Goal: Use online tool/utility: Utilize a website feature to perform a specific function

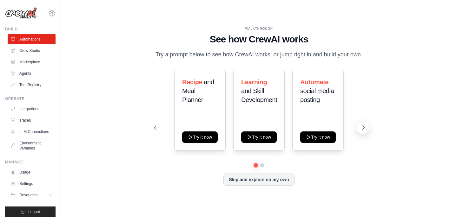
click at [363, 128] on icon at bounding box center [363, 128] width 6 height 6
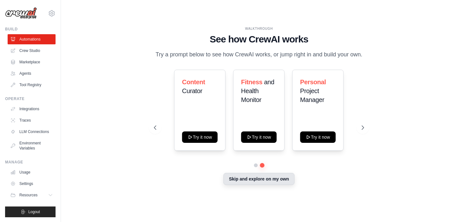
click at [256, 181] on button "Skip and explore on my own" at bounding box center [258, 179] width 71 height 12
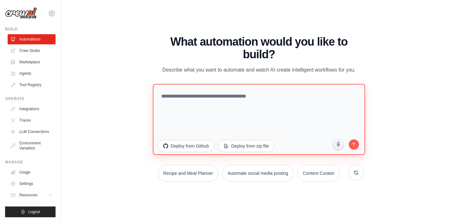
click at [249, 97] on textarea at bounding box center [259, 119] width 212 height 71
click at [279, 96] on textarea at bounding box center [259, 119] width 212 height 71
type textarea "*"
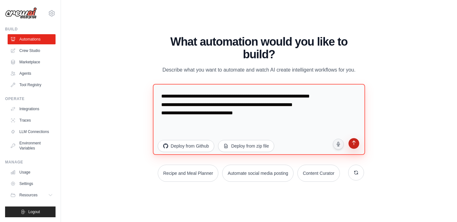
type textarea "**********"
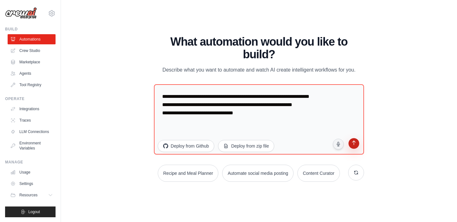
click at [355, 141] on icon "submit" at bounding box center [354, 144] width 6 height 6
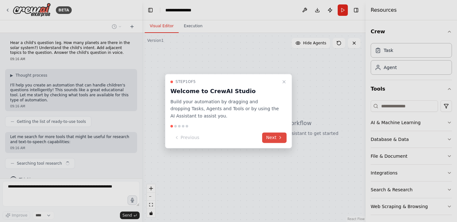
scroll to position [10, 0]
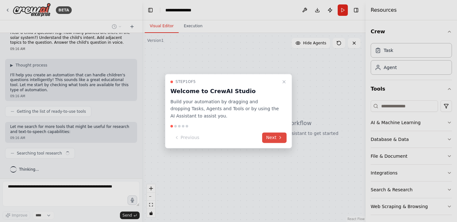
click at [274, 136] on button "Next" at bounding box center [274, 138] width 24 height 10
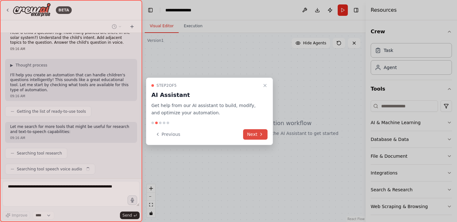
scroll to position [26, 0]
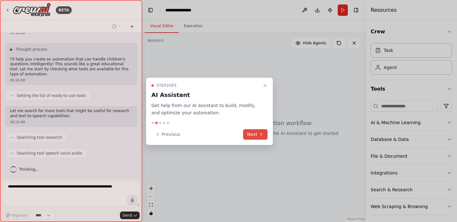
click at [261, 135] on icon at bounding box center [261, 134] width 5 height 5
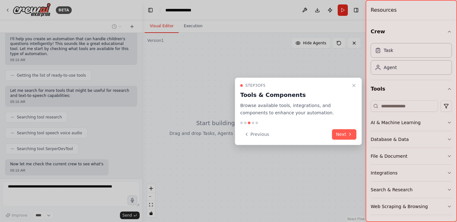
scroll to position [79, 0]
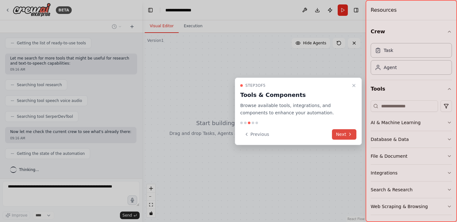
click at [346, 133] on button "Next" at bounding box center [344, 134] width 24 height 10
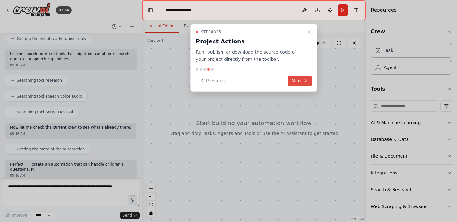
click at [297, 81] on button "Next" at bounding box center [300, 81] width 24 height 10
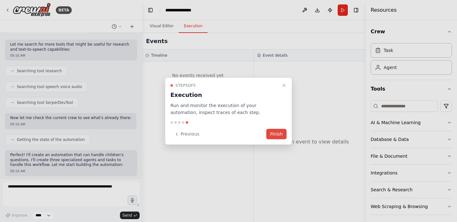
scroll to position [125, 0]
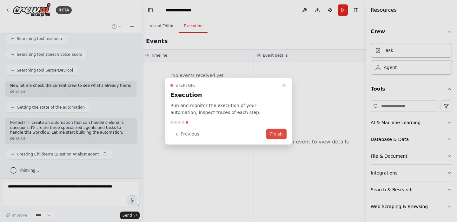
click at [277, 135] on button "Finish" at bounding box center [276, 134] width 20 height 10
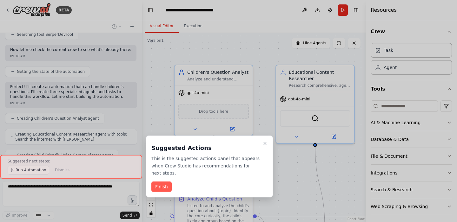
scroll to position [0, 0]
click at [162, 188] on button "Finish" at bounding box center [161, 187] width 20 height 10
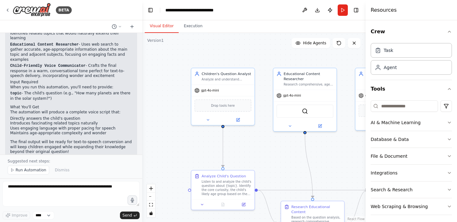
click at [262, 104] on div ".deletable-edge-delete-btn { width: 20px; height: 20px; border: 0px solid #ffff…" at bounding box center [253, 127] width 223 height 189
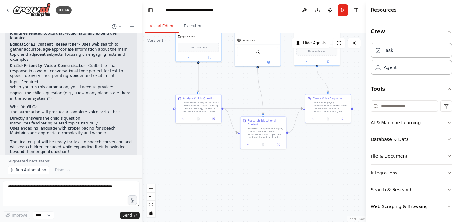
drag, startPoint x: 328, startPoint y: 132, endPoint x: 285, endPoint y: 87, distance: 62.6
click at [285, 87] on div ".deletable-edge-delete-btn { width: 20px; height: 20px; border: 0px solid #ffff…" at bounding box center [253, 127] width 223 height 189
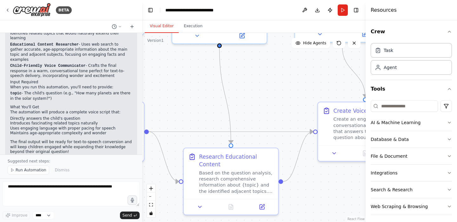
drag, startPoint x: 298, startPoint y: 97, endPoint x: 290, endPoint y: 97, distance: 8.6
click at [290, 97] on div ".deletable-edge-delete-btn { width: 20px; height: 20px; border: 0px solid #ffff…" at bounding box center [253, 127] width 223 height 189
click at [201, 204] on icon at bounding box center [200, 206] width 6 height 6
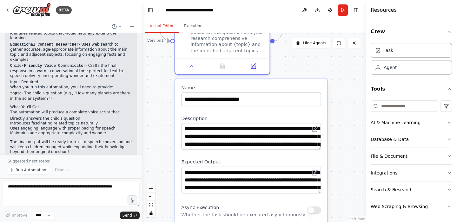
drag, startPoint x: 287, startPoint y: 100, endPoint x: 275, endPoint y: -41, distance: 141.5
click at [275, 0] on html "BETA Hear a child's question (eg. How many planets are there in the solar syste…" at bounding box center [228, 111] width 457 height 222
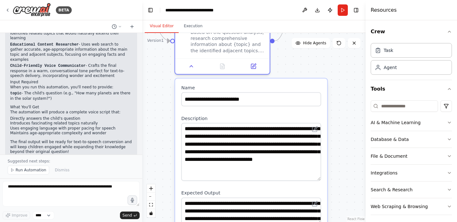
click at [323, 180] on div "**********" at bounding box center [251, 194] width 152 height 231
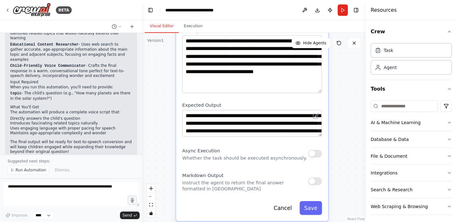
drag, startPoint x: 334, startPoint y: 134, endPoint x: 335, endPoint y: 46, distance: 87.9
click at [335, 46] on div "Version 1 Show Tools Hide Agents .deletable-edge-delete-btn { width: 20px; heig…" at bounding box center [253, 127] width 223 height 189
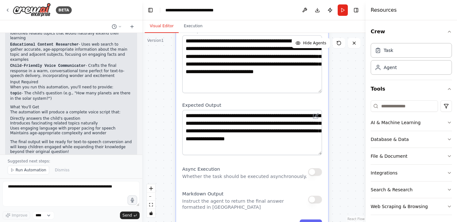
click at [322, 152] on div "**********" at bounding box center [252, 115] width 152 height 249
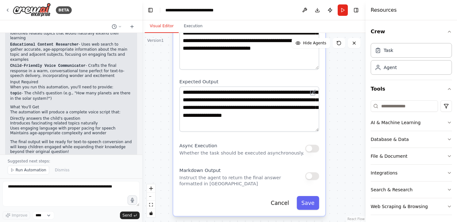
drag, startPoint x: 344, startPoint y: 127, endPoint x: 341, endPoint y: 103, distance: 23.7
click at [341, 103] on div ".deletable-edge-delete-btn { width: 20px; height: 20px; border: 0px solid #ffff…" at bounding box center [253, 127] width 223 height 189
click at [283, 203] on button "Cancel" at bounding box center [279, 203] width 27 height 14
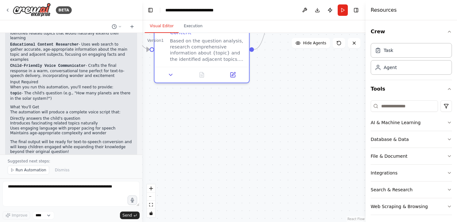
drag, startPoint x: 299, startPoint y: 110, endPoint x: 281, endPoint y: 230, distance: 121.3
click at [281, 222] on html "BETA Hear a child's question (eg. How many planets are there in the solar syste…" at bounding box center [228, 111] width 457 height 222
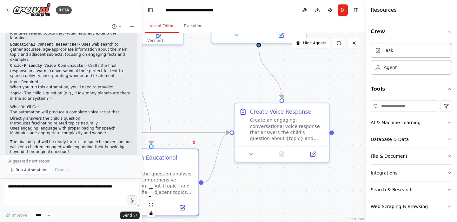
drag, startPoint x: 286, startPoint y: 79, endPoint x: 235, endPoint y: 212, distance: 142.8
click at [235, 212] on div ".deletable-edge-delete-btn { width: 20px; height: 20px; border: 0px solid #ffff…" at bounding box center [253, 127] width 223 height 189
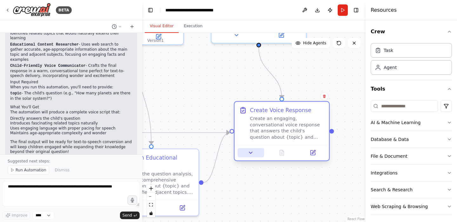
click at [251, 151] on icon at bounding box center [251, 153] width 6 height 6
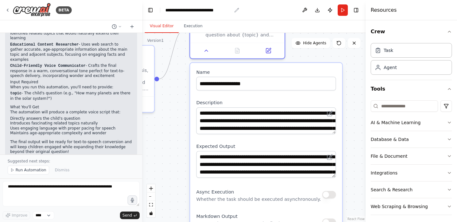
drag, startPoint x: 210, startPoint y: 112, endPoint x: 166, endPoint y: 8, distance: 112.9
click at [166, 8] on main "**********" at bounding box center [253, 111] width 223 height 222
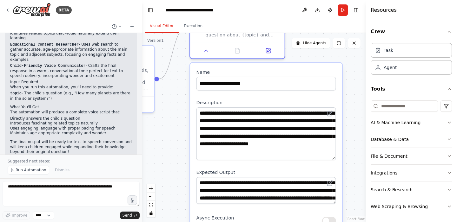
click at [339, 158] on div "**********" at bounding box center [266, 176] width 152 height 226
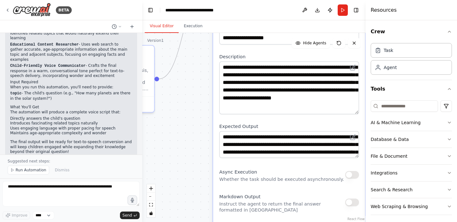
drag, startPoint x: 308, startPoint y: 170, endPoint x: 329, endPoint y: 121, distance: 53.8
click at [329, 121] on div "**********" at bounding box center [289, 130] width 152 height 226
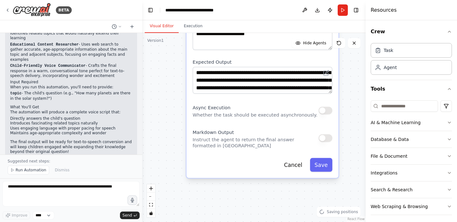
drag, startPoint x: 192, startPoint y: 160, endPoint x: 165, endPoint y: 95, distance: 69.7
click at [165, 95] on div ".deletable-edge-delete-btn { width: 20px; height: 20px; border: 0px solid #ffff…" at bounding box center [253, 127] width 223 height 189
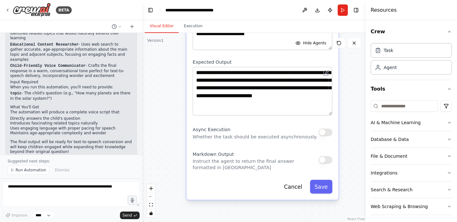
click at [332, 112] on textarea "**********" at bounding box center [263, 91] width 140 height 49
click at [295, 186] on button "Cancel" at bounding box center [293, 187] width 27 height 14
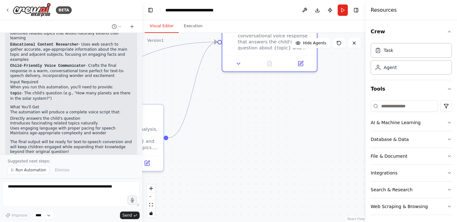
drag, startPoint x: 275, startPoint y: 121, endPoint x: 311, endPoint y: 245, distance: 128.6
click at [311, 222] on html "BETA Hear a child's question (eg. How many planets are there in the solar syste…" at bounding box center [228, 111] width 457 height 222
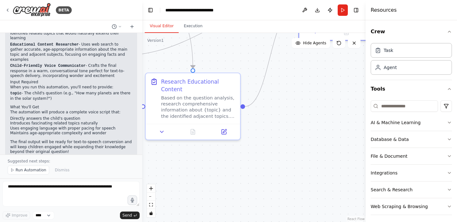
drag, startPoint x: 262, startPoint y: 154, endPoint x: 339, endPoint y: 119, distance: 84.8
click at [339, 120] on div ".deletable-edge-delete-btn { width: 20px; height: 20px; border: 0px solid #ffff…" at bounding box center [253, 127] width 223 height 189
click at [339, 122] on div ".deletable-edge-delete-btn { width: 20px; height: 20px; border: 0px solid #ffff…" at bounding box center [253, 127] width 223 height 189
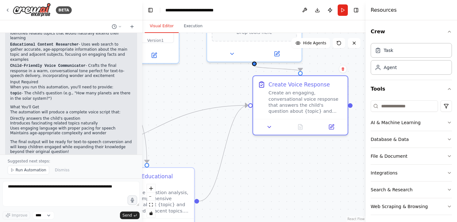
drag, startPoint x: 339, startPoint y: 122, endPoint x: 293, endPoint y: 216, distance: 104.9
click at [293, 216] on div ".deletable-edge-delete-btn { width: 20px; height: 20px; border: 0px solid #ffff…" at bounding box center [253, 127] width 223 height 189
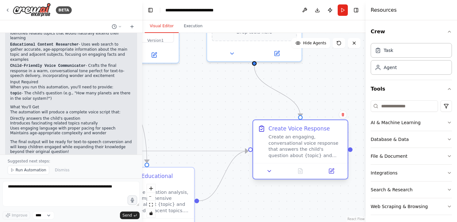
drag, startPoint x: 338, startPoint y: 90, endPoint x: 339, endPoint y: 138, distance: 48.3
click at [339, 138] on div "Create an engaging, conversational voice response that answers the child's ques…" at bounding box center [306, 146] width 75 height 24
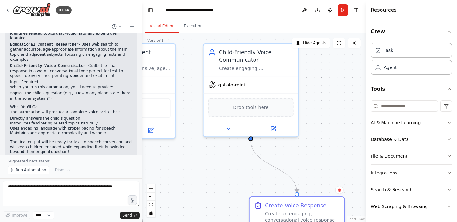
drag, startPoint x: 314, startPoint y: 80, endPoint x: 310, endPoint y: 155, distance: 75.6
click at [310, 155] on div ".deletable-edge-delete-btn { width: 20px; height: 20px; border: 0px solid #ffff…" at bounding box center [253, 127] width 223 height 189
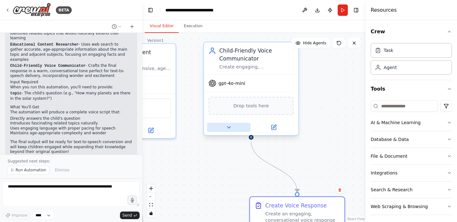
click at [229, 126] on icon at bounding box center [229, 128] width 6 height 6
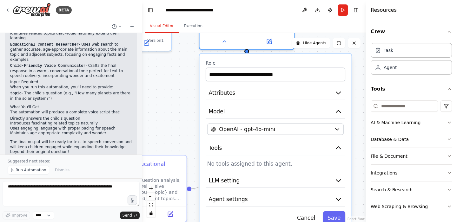
drag, startPoint x: 339, startPoint y: 84, endPoint x: 335, endPoint y: -3, distance: 87.7
click at [335, 0] on html "BETA Hear a child's question (eg. How many planets are there in the solar syste…" at bounding box center [228, 111] width 457 height 222
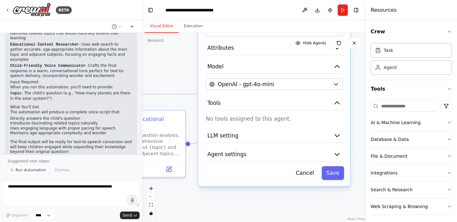
drag, startPoint x: 361, startPoint y: 82, endPoint x: 353, endPoint y: 58, distance: 25.0
click at [360, 37] on div ".deletable-edge-delete-btn { width: 20px; height: 20px; border: 0px solid #ffff…" at bounding box center [253, 127] width 223 height 189
click at [305, 174] on button "Cancel" at bounding box center [304, 174] width 27 height 14
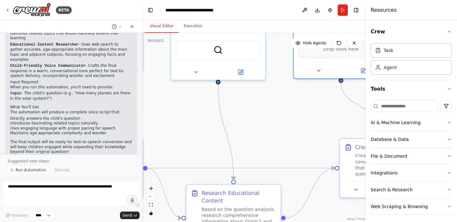
drag, startPoint x: 274, startPoint y: 156, endPoint x: 369, endPoint y: 230, distance: 121.0
click at [369, 222] on html "BETA Hear a child's question (eg. How many planets are there in the solar syste…" at bounding box center [228, 111] width 457 height 222
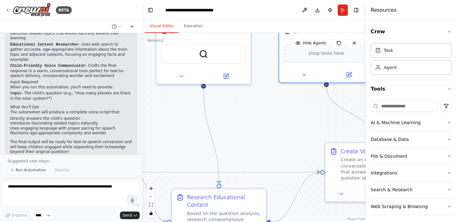
drag, startPoint x: 280, startPoint y: 128, endPoint x: 265, endPoint y: 132, distance: 14.9
click at [265, 132] on div ".deletable-edge-delete-btn { width: 20px; height: 20px; border: 0px solid #ffff…" at bounding box center [253, 127] width 223 height 189
click at [344, 13] on button "Run" at bounding box center [343, 9] width 10 height 11
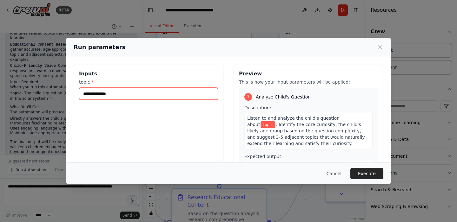
click at [103, 95] on input "topic *" at bounding box center [148, 94] width 139 height 12
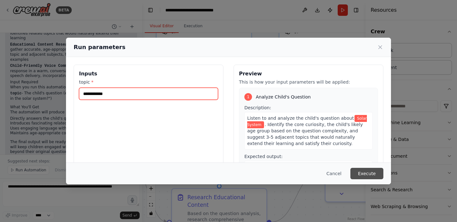
type input "**********"
click at [364, 174] on button "Execute" at bounding box center [366, 173] width 33 height 11
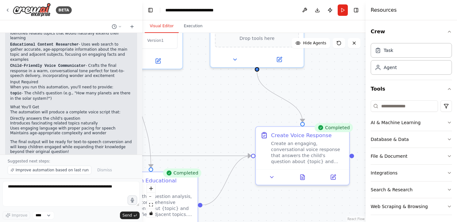
drag, startPoint x: 289, startPoint y: 126, endPoint x: 220, endPoint y: 110, distance: 71.0
click at [220, 110] on div ".deletable-edge-delete-btn { width: 20px; height: 20px; border: 0px solid #ffff…" at bounding box center [253, 127] width 223 height 189
click at [344, 9] on button "Run" at bounding box center [343, 9] width 10 height 11
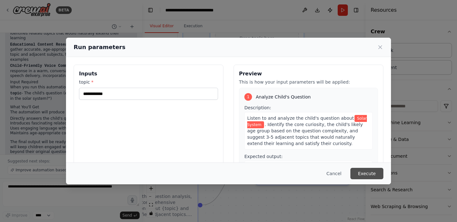
click at [372, 172] on button "Execute" at bounding box center [366, 173] width 33 height 11
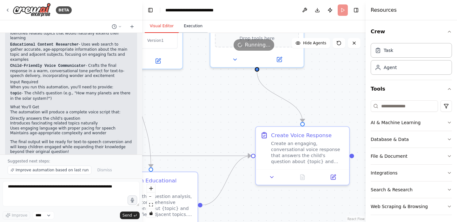
click at [196, 26] on button "Execution" at bounding box center [193, 26] width 29 height 13
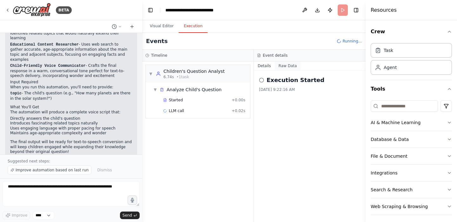
click at [288, 62] on button "Raw Data" at bounding box center [288, 66] width 26 height 9
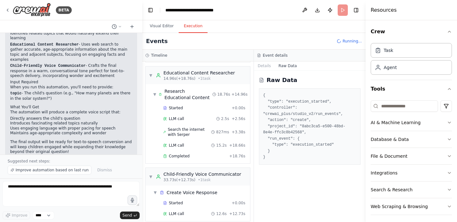
scroll to position [90, 0]
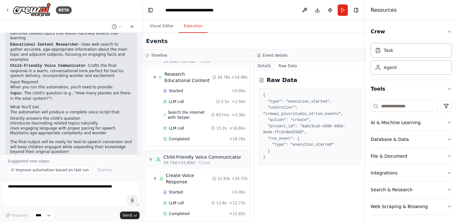
click at [266, 66] on button "Details" at bounding box center [264, 66] width 21 height 9
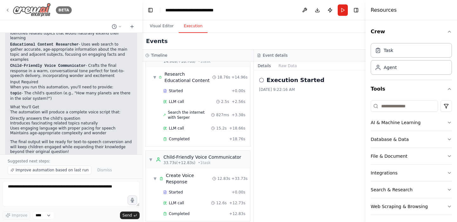
click at [8, 9] on icon at bounding box center [7, 10] width 5 height 5
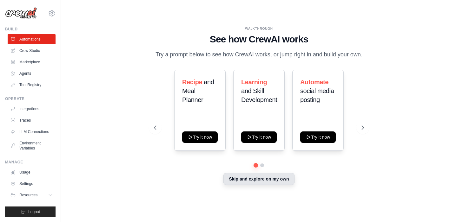
click at [262, 181] on button "Skip and explore on my own" at bounding box center [258, 179] width 71 height 12
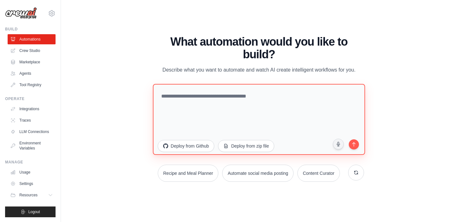
click at [220, 96] on textarea at bounding box center [259, 119] width 212 height 71
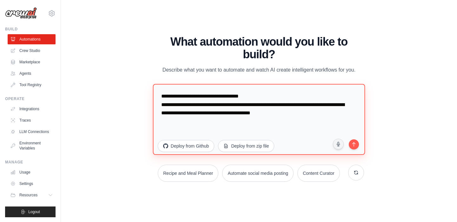
click at [259, 113] on textarea "**********" at bounding box center [259, 119] width 212 height 71
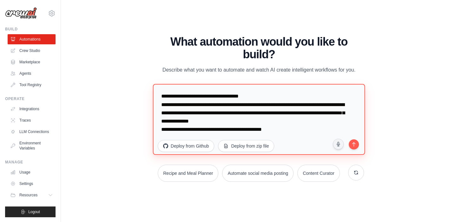
click at [172, 129] on textarea "**********" at bounding box center [259, 119] width 212 height 71
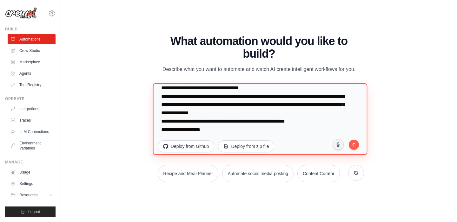
scroll to position [8, 0]
type textarea "**********"
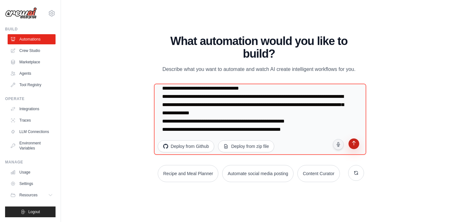
click at [354, 142] on icon "submit" at bounding box center [354, 144] width 4 height 5
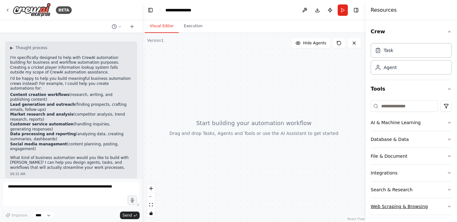
click at [392, 207] on button "Web Scraping & Browsing" at bounding box center [411, 207] width 81 height 17
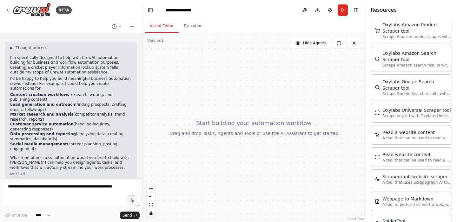
scroll to position [312, 0]
click at [397, 135] on div "Read a website content" at bounding box center [417, 132] width 70 height 6
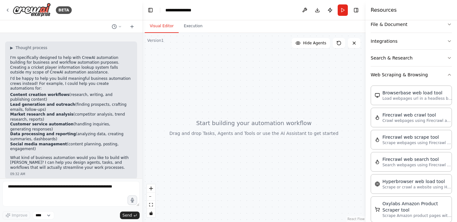
scroll to position [131, 0]
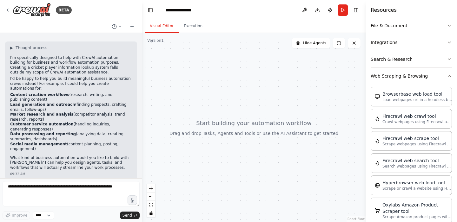
click at [448, 75] on icon "button" at bounding box center [449, 76] width 5 height 5
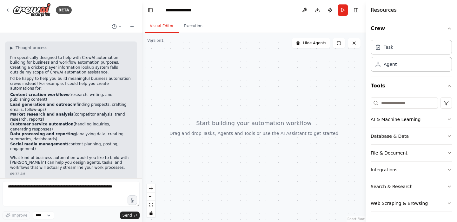
scroll to position [0, 0]
click at [450, 185] on icon "button" at bounding box center [449, 186] width 5 height 5
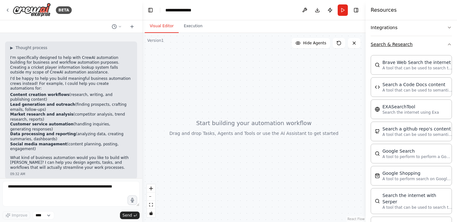
scroll to position [171, 0]
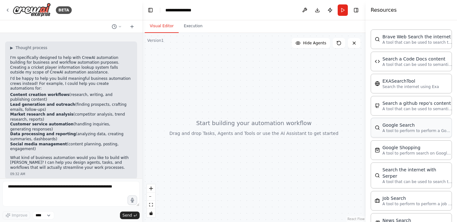
click at [402, 132] on p "A tool to perform to perform a Google search with a search_query." at bounding box center [417, 131] width 70 height 5
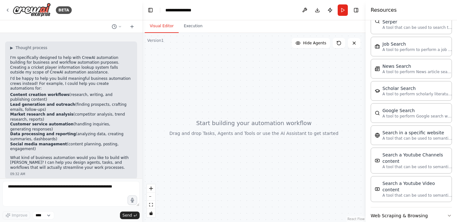
scroll to position [326, 0]
click at [394, 130] on div "Search in a specific website" at bounding box center [417, 133] width 70 height 6
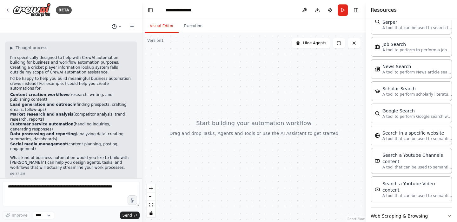
click at [120, 27] on icon at bounding box center [120, 26] width 2 height 1
click at [219, 63] on div at bounding box center [253, 127] width 223 height 189
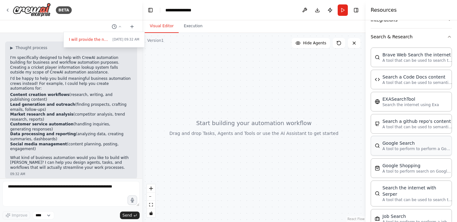
scroll to position [152, 0]
click at [449, 37] on icon "button" at bounding box center [449, 37] width 5 height 5
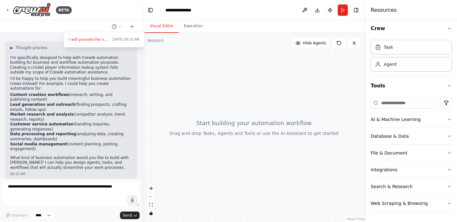
click at [87, 185] on div at bounding box center [71, 111] width 142 height 222
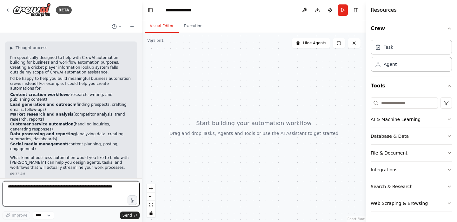
click at [77, 188] on textarea at bounding box center [71, 194] width 137 height 25
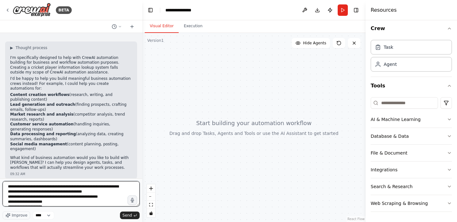
drag, startPoint x: 23, startPoint y: 197, endPoint x: 56, endPoint y: 193, distance: 33.2
click at [24, 197] on textarea "**********" at bounding box center [71, 194] width 137 height 25
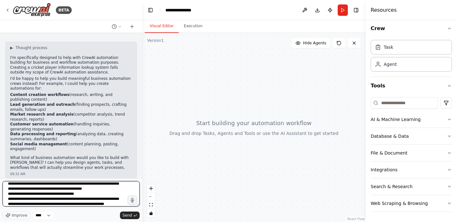
scroll to position [16, 0]
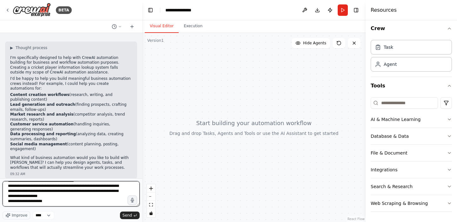
click at [29, 197] on textarea "**********" at bounding box center [71, 194] width 137 height 25
click at [46, 196] on textarea "**********" at bounding box center [71, 194] width 137 height 25
type textarea "**********"
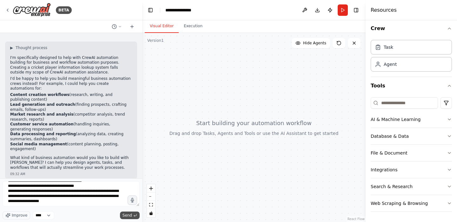
click at [128, 216] on span "Send" at bounding box center [128, 215] width 10 height 5
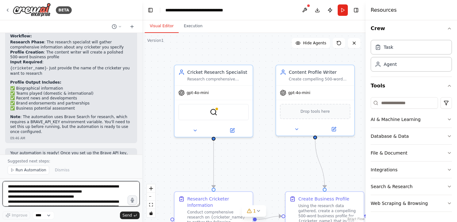
scroll to position [599, 0]
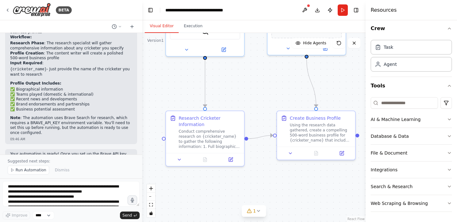
drag, startPoint x: 261, startPoint y: 148, endPoint x: 253, endPoint y: 67, distance: 81.4
click at [253, 67] on div ".deletable-edge-delete-btn { width: 20px; height: 20px; border: 0px solid #ffff…" at bounding box center [253, 127] width 223 height 189
click at [258, 210] on icon at bounding box center [258, 211] width 5 height 5
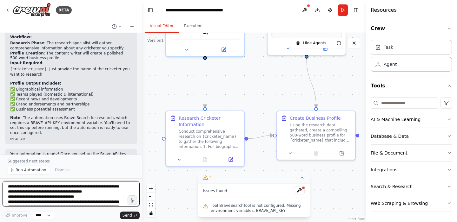
click at [86, 189] on textarea "**********" at bounding box center [71, 194] width 137 height 25
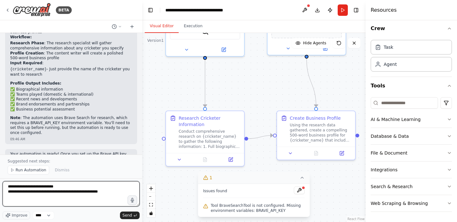
type textarea "**********"
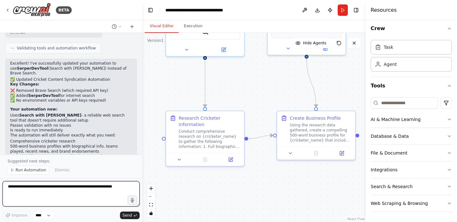
scroll to position [1019, 0]
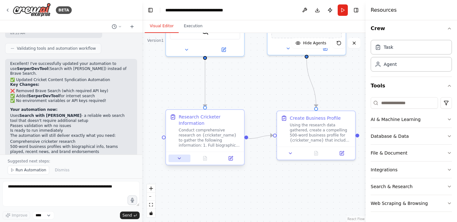
click at [180, 159] on icon at bounding box center [179, 158] width 5 height 5
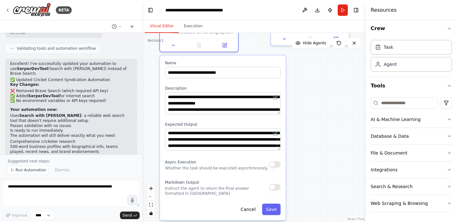
drag, startPoint x: 306, startPoint y: 189, endPoint x: 300, endPoint y: 74, distance: 114.7
click at [300, 74] on div ".deletable-edge-delete-btn { width: 20px; height: 20px; border: 0px solid #ffff…" at bounding box center [253, 127] width 223 height 189
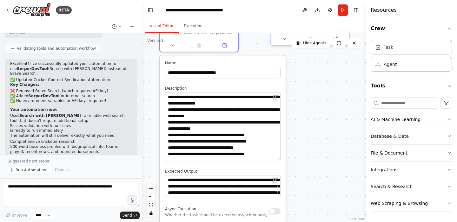
click at [289, 159] on div ".deletable-edge-delete-btn { width: 20px; height: 20px; border: 0px solid #ffff…" at bounding box center [253, 127] width 223 height 189
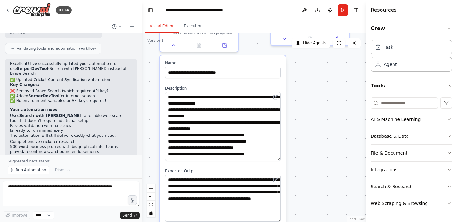
click at [285, 219] on div "**********" at bounding box center [223, 174] width 126 height 236
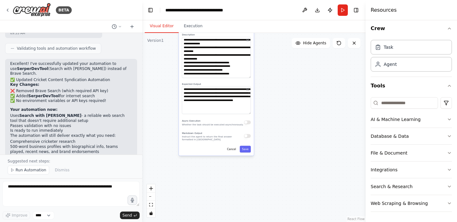
drag, startPoint x: 307, startPoint y: 154, endPoint x: 291, endPoint y: 69, distance: 87.1
click at [291, 69] on div ".deletable-edge-delete-btn { width: 20px; height: 20px; border: 0px solid #ffff…" at bounding box center [253, 127] width 223 height 189
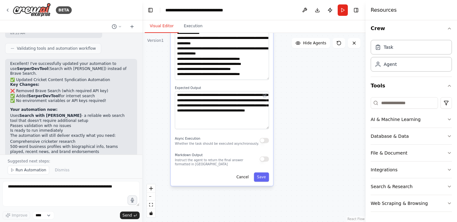
drag, startPoint x: 269, startPoint y: 104, endPoint x: 301, endPoint y: 102, distance: 32.4
click at [301, 102] on div ".deletable-edge-delete-btn { width: 20px; height: 20px; border: 0px solid #ffff…" at bounding box center [253, 127] width 223 height 189
click at [243, 177] on button "Cancel" at bounding box center [242, 177] width 18 height 9
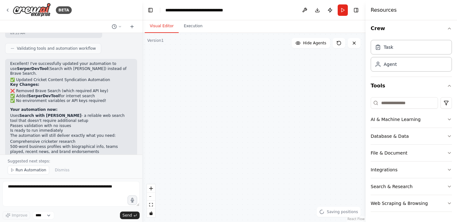
drag, startPoint x: 259, startPoint y: 123, endPoint x: 267, endPoint y: 158, distance: 35.5
click at [267, 158] on div ".deletable-edge-delete-btn { width: 20px; height: 20px; border: 0px solid #ffff…" at bounding box center [253, 127] width 223 height 189
drag, startPoint x: 267, startPoint y: 158, endPoint x: 249, endPoint y: 239, distance: 82.6
click at [249, 222] on html "BETA I will provide the name of a cricketer. The system will take the cricketer…" at bounding box center [228, 111] width 457 height 222
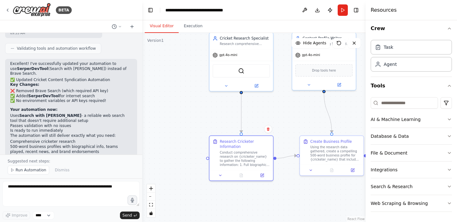
drag, startPoint x: 276, startPoint y: 155, endPoint x: 325, endPoint y: 229, distance: 88.9
click at [325, 222] on html "BETA I will provide the name of a cricketer. The system will take the cricketer…" at bounding box center [228, 111] width 457 height 222
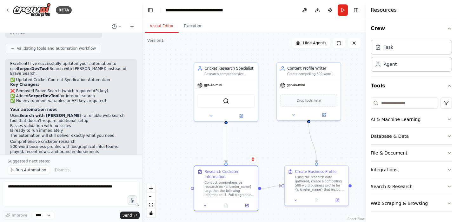
drag, startPoint x: 292, startPoint y: 118, endPoint x: 276, endPoint y: 149, distance: 33.8
click at [276, 149] on div ".deletable-edge-delete-btn { width: 20px; height: 20px; border: 0px solid #ffff…" at bounding box center [253, 127] width 223 height 189
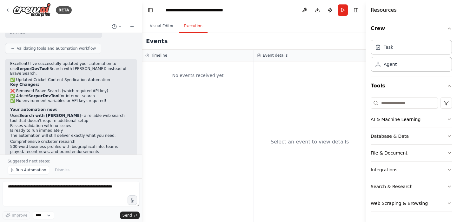
click at [194, 23] on button "Execution" at bounding box center [193, 26] width 29 height 13
click at [343, 10] on button "Run" at bounding box center [343, 9] width 10 height 11
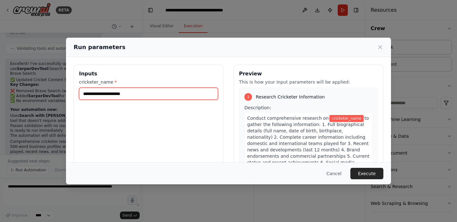
click at [182, 94] on input "cricketer_name *" at bounding box center [148, 94] width 139 height 12
type input "*********"
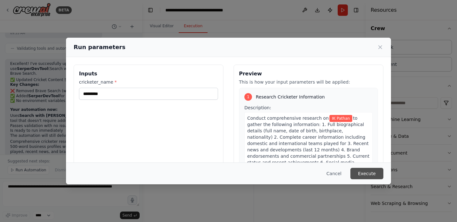
click at [368, 173] on button "Execute" at bounding box center [366, 173] width 33 height 11
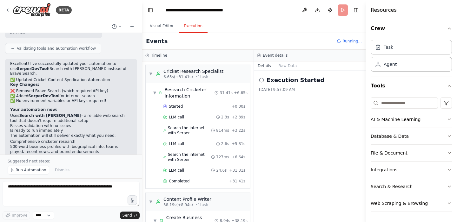
scroll to position [42, 0]
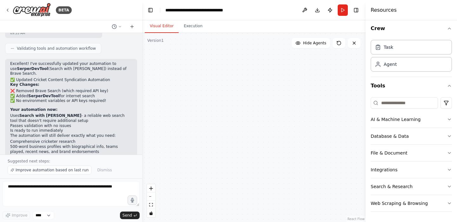
click at [160, 26] on button "Visual Editor" at bounding box center [162, 26] width 34 height 13
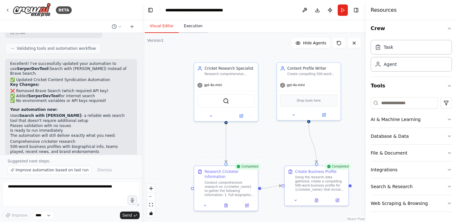
click at [193, 26] on button "Execution" at bounding box center [193, 26] width 29 height 13
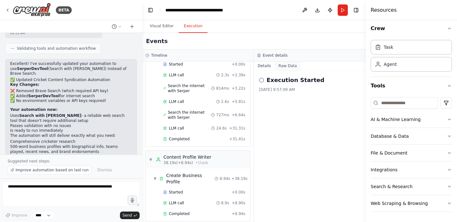
click at [288, 64] on button "Raw Data" at bounding box center [288, 66] width 26 height 9
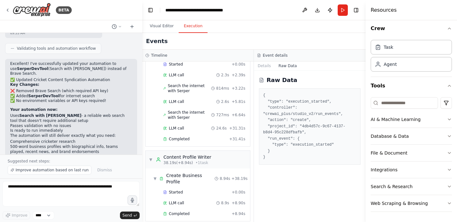
drag, startPoint x: 267, startPoint y: 191, endPoint x: 263, endPoint y: 194, distance: 4.9
click at [263, 194] on div "Raw Data { "type": "execution_started", "controller": "crewai_plus/studio_v2/ru…" at bounding box center [310, 147] width 112 height 152
click at [263, 192] on div "Raw Data { "type": "execution_started", "controller": "crewai_plus/studio_v2/ru…" at bounding box center [310, 147] width 112 height 152
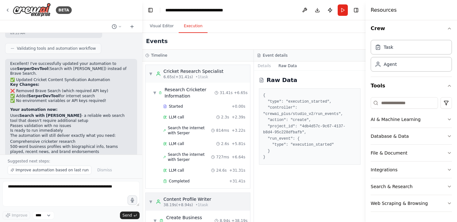
scroll to position [0, 0]
click at [178, 181] on span "Completed" at bounding box center [179, 181] width 21 height 5
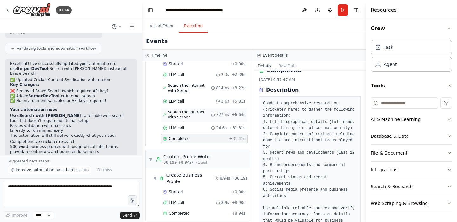
scroll to position [42, 0]
click at [183, 212] on span "Completed" at bounding box center [179, 214] width 21 height 5
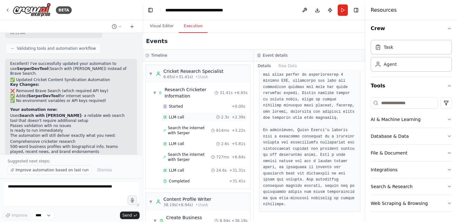
scroll to position [0, 0]
click at [159, 25] on button "Visual Editor" at bounding box center [162, 26] width 34 height 13
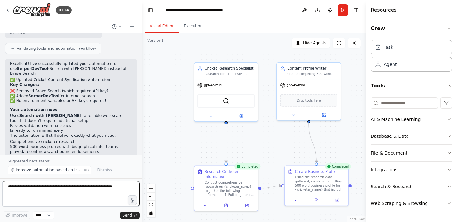
click at [72, 189] on textarea at bounding box center [71, 194] width 137 height 25
type textarea "**********"
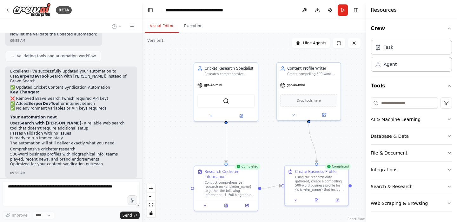
scroll to position [1042, 0]
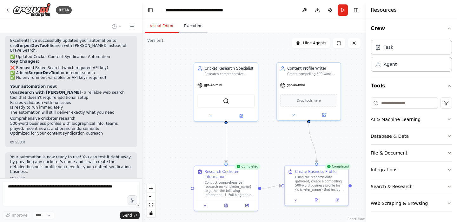
click at [193, 25] on button "Execution" at bounding box center [193, 26] width 29 height 13
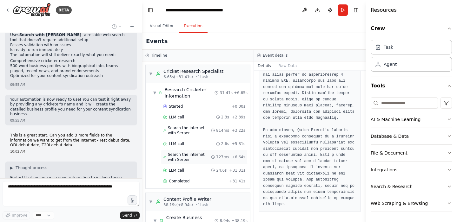
scroll to position [1104, 0]
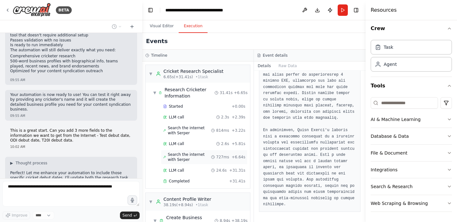
click at [186, 153] on span "Search the internet with Serper" at bounding box center [189, 157] width 43 height 10
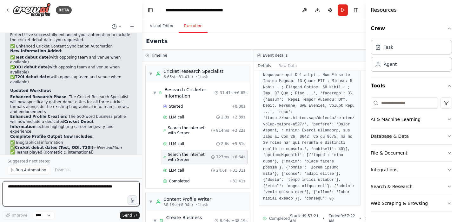
scroll to position [585, 0]
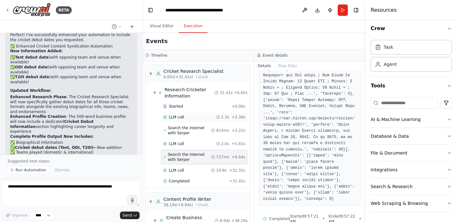
click at [184, 119] on div "LLM call 2.3s + 2.39s" at bounding box center [204, 117] width 82 height 5
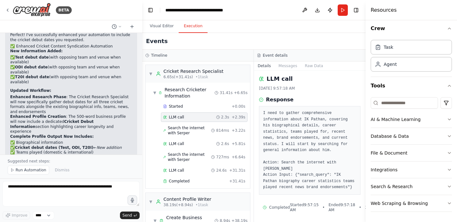
scroll to position [1, 0]
click at [177, 130] on span "Search the internet with Serper" at bounding box center [189, 131] width 43 height 10
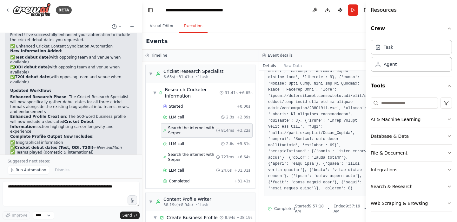
scroll to position [441, 0]
click at [176, 144] on span "LLM call" at bounding box center [176, 144] width 15 height 5
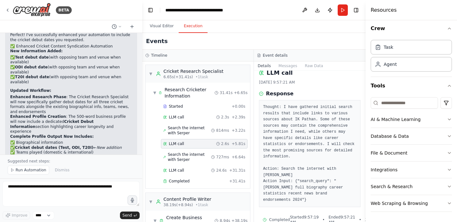
scroll to position [7, 0]
click at [183, 156] on span "Search the internet with Serper" at bounding box center [189, 157] width 43 height 10
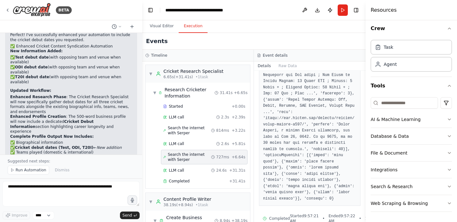
scroll to position [585, 0]
click at [191, 173] on div "LLM call 24.6s + 31.31s" at bounding box center [204, 170] width 82 height 5
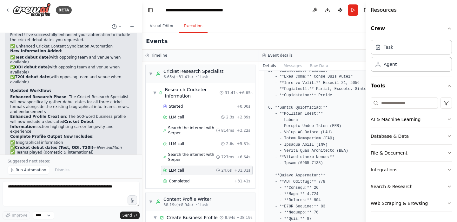
scroll to position [0, 0]
click at [355, 10] on button "Run" at bounding box center [353, 9] width 10 height 11
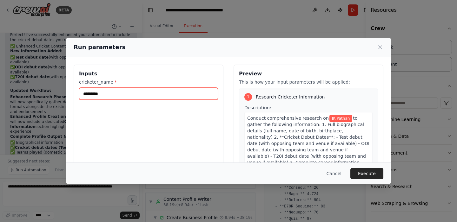
click at [158, 95] on input "*********" at bounding box center [148, 94] width 139 height 12
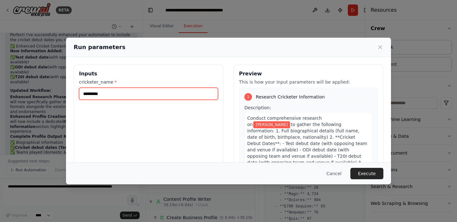
type input "*********"
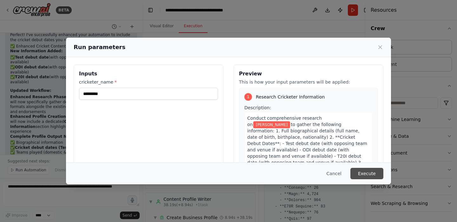
click at [361, 173] on button "Execute" at bounding box center [366, 173] width 33 height 11
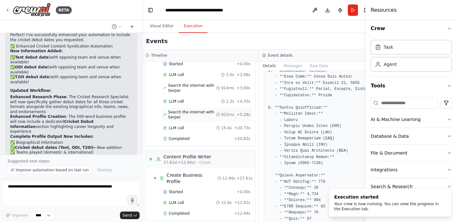
scroll to position [42, 0]
click at [183, 86] on span "Search the internet with Serper" at bounding box center [192, 88] width 48 height 10
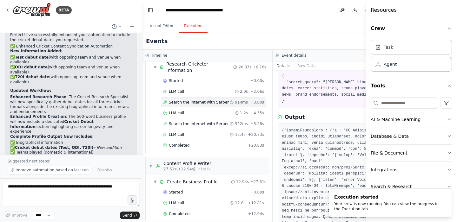
scroll to position [40, 0]
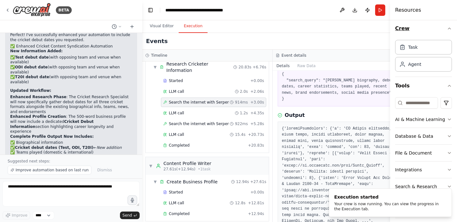
drag, startPoint x: 367, startPoint y: 32, endPoint x: 409, endPoint y: 23, distance: 43.8
click at [409, 23] on div "Resources Crew Task Agent Tools AI & Machine Learning Database & Data File & Do…" at bounding box center [423, 111] width 67 height 222
click at [145, 121] on div "▼ Cricket Research Specialist 6.76s (+20.83s) • 1 task ▼ Research Cricketer Inf…" at bounding box center [207, 96] width 124 height 114
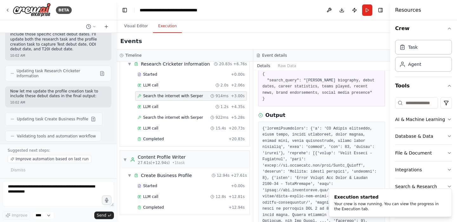
drag, startPoint x: 141, startPoint y: 119, endPoint x: 116, endPoint y: 115, distance: 25.0
click at [116, 115] on div "BETA I will provide the name of a cricketer. The system will take the cricketer…" at bounding box center [228, 111] width 457 height 222
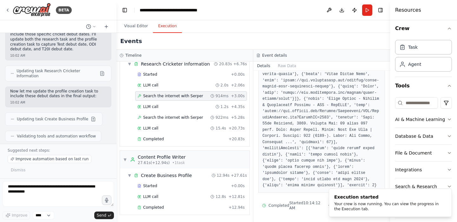
scroll to position [465, 0]
click at [197, 105] on div "LLM call 1.2s + 4.35s" at bounding box center [190, 106] width 107 height 5
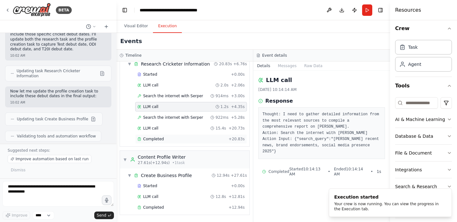
scroll to position [0, 0]
click at [172, 115] on div "Search the internet with Serper 922ms + 5.28s" at bounding box center [191, 118] width 112 height 10
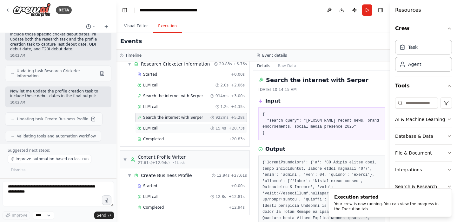
click at [163, 129] on div "LLM call 15.4s + 20.73s" at bounding box center [190, 128] width 107 height 5
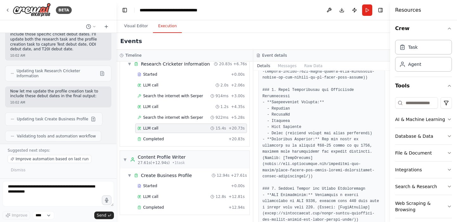
scroll to position [1504, 0]
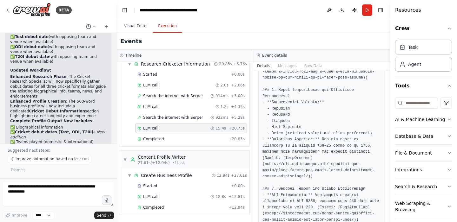
click at [311, 139] on pre at bounding box center [321, 41] width 118 height 650
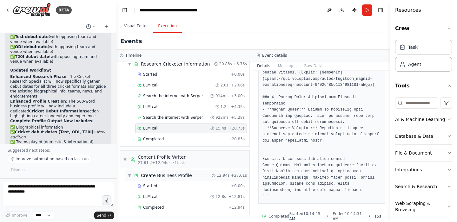
scroll to position [0, 0]
click at [156, 207] on span "Completed" at bounding box center [153, 207] width 21 height 5
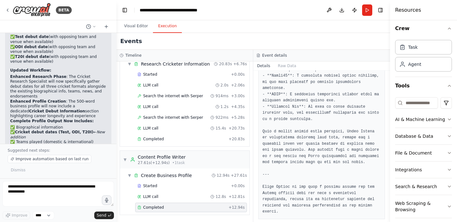
scroll to position [680, 0]
